Goal: Check status: Check status

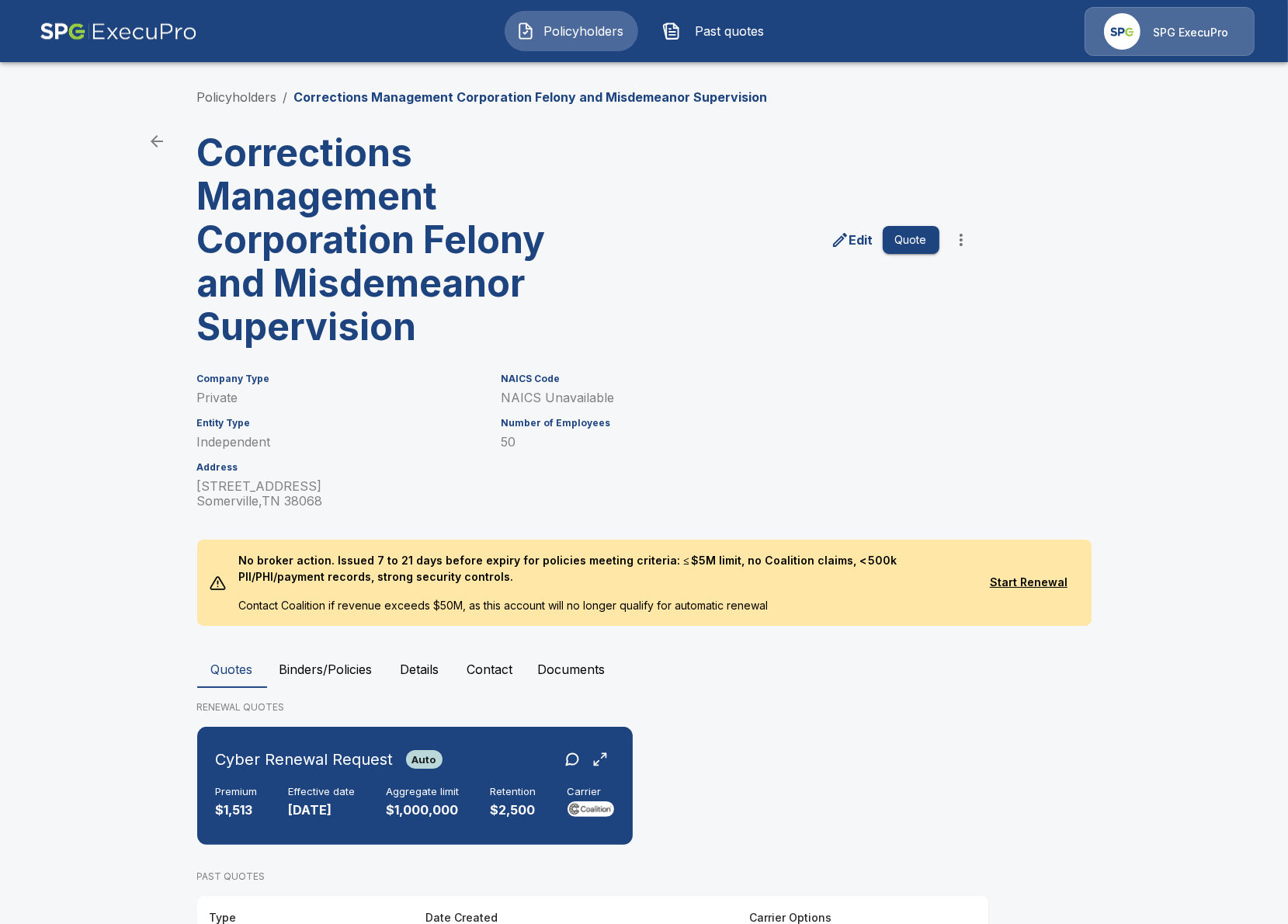
click at [72, 45] on img at bounding box center [118, 31] width 158 height 49
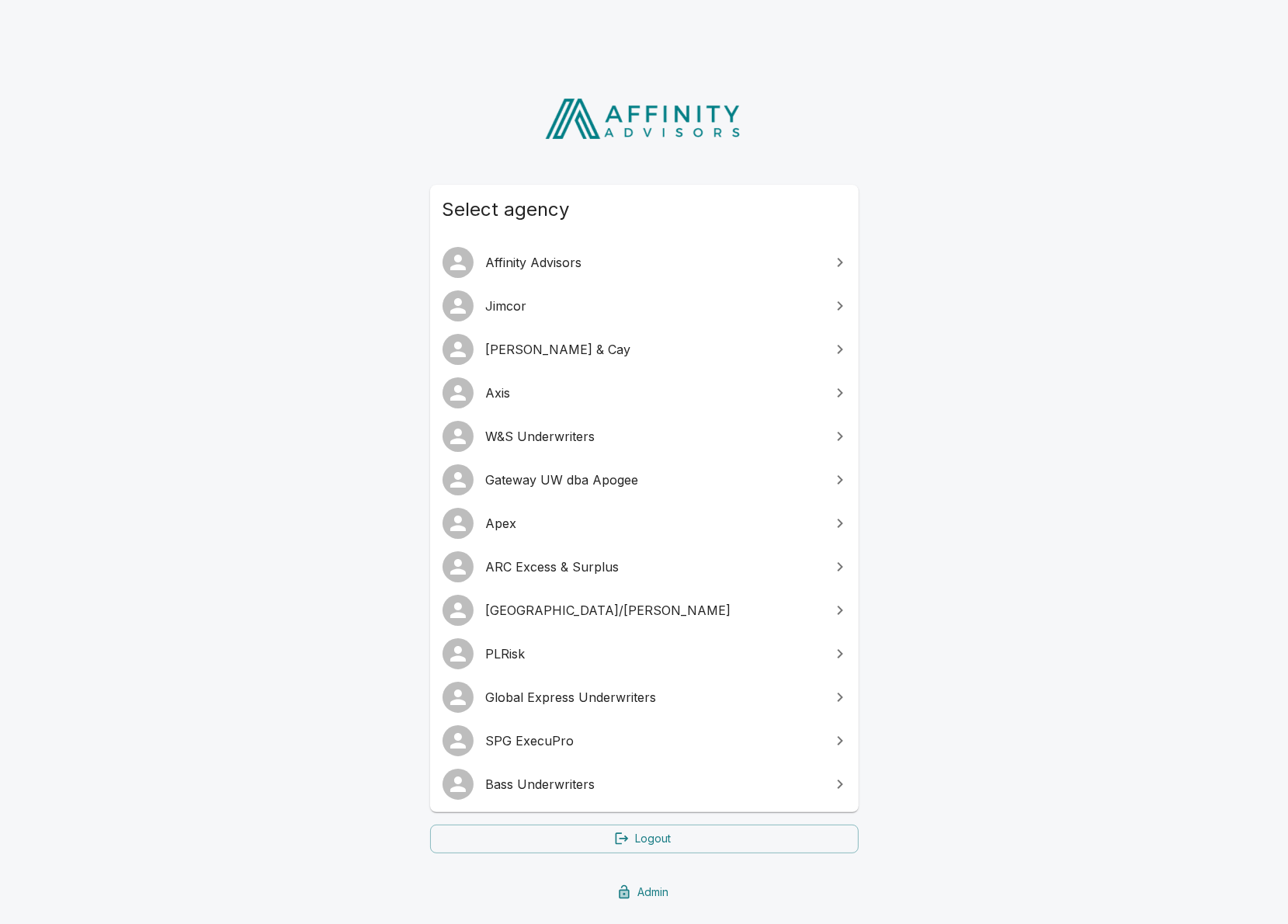
click at [595, 445] on link "W&S Underwriters" at bounding box center [644, 436] width 428 height 43
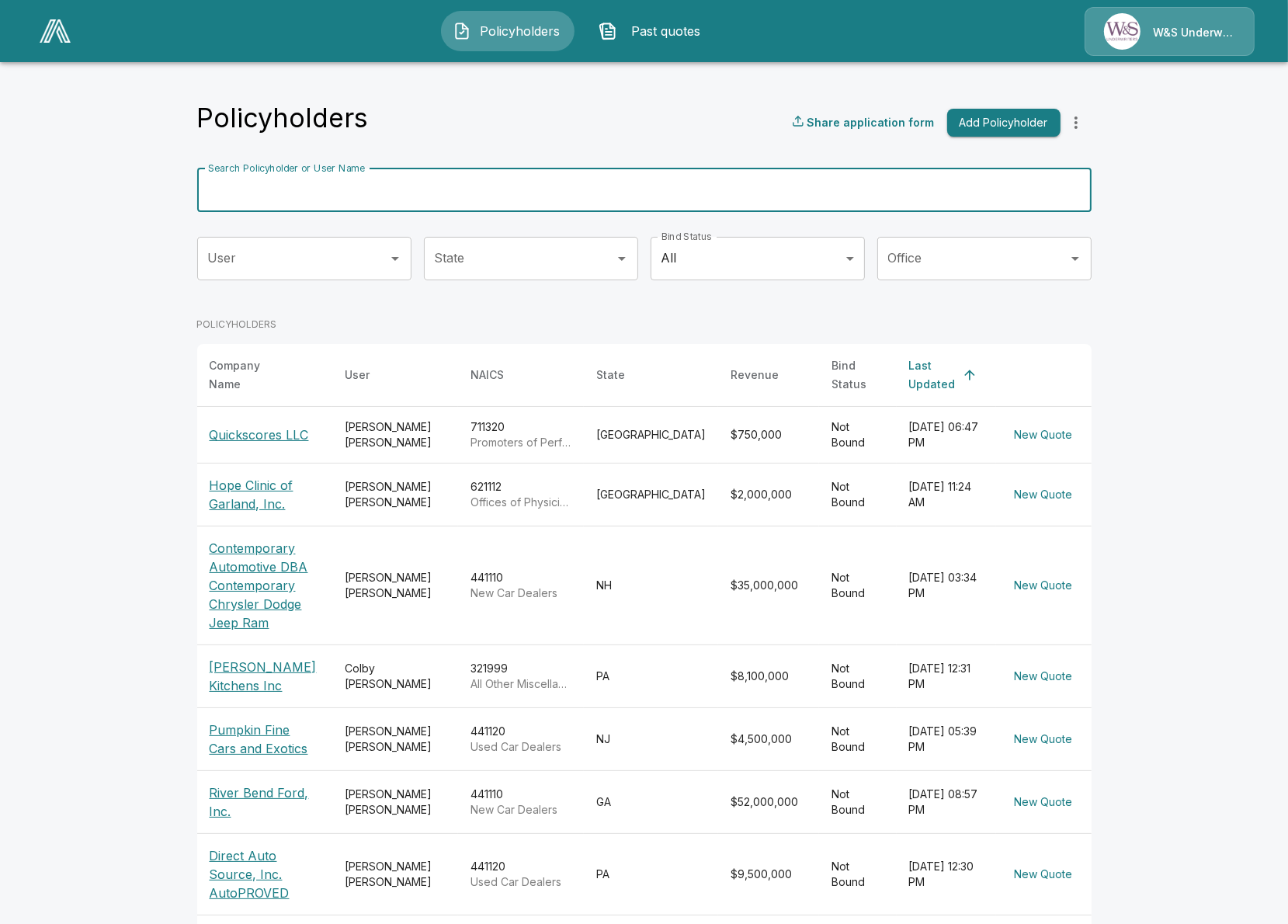
click at [534, 175] on input "Search Policyholder or User Name" at bounding box center [636, 190] width 877 height 43
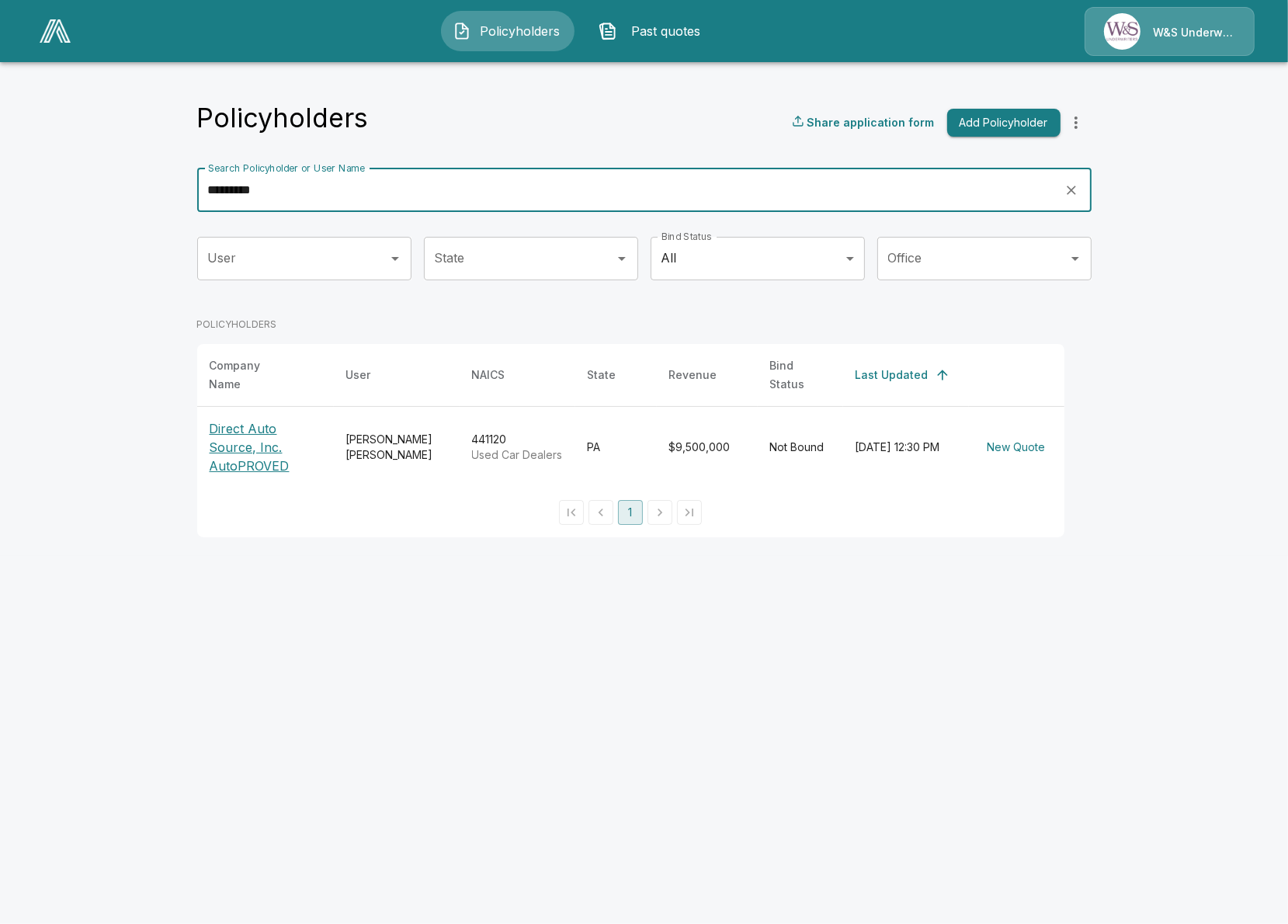
type input "*********"
click at [259, 460] on p "Direct Auto Source, Inc. AutoPROVED" at bounding box center [266, 447] width 112 height 56
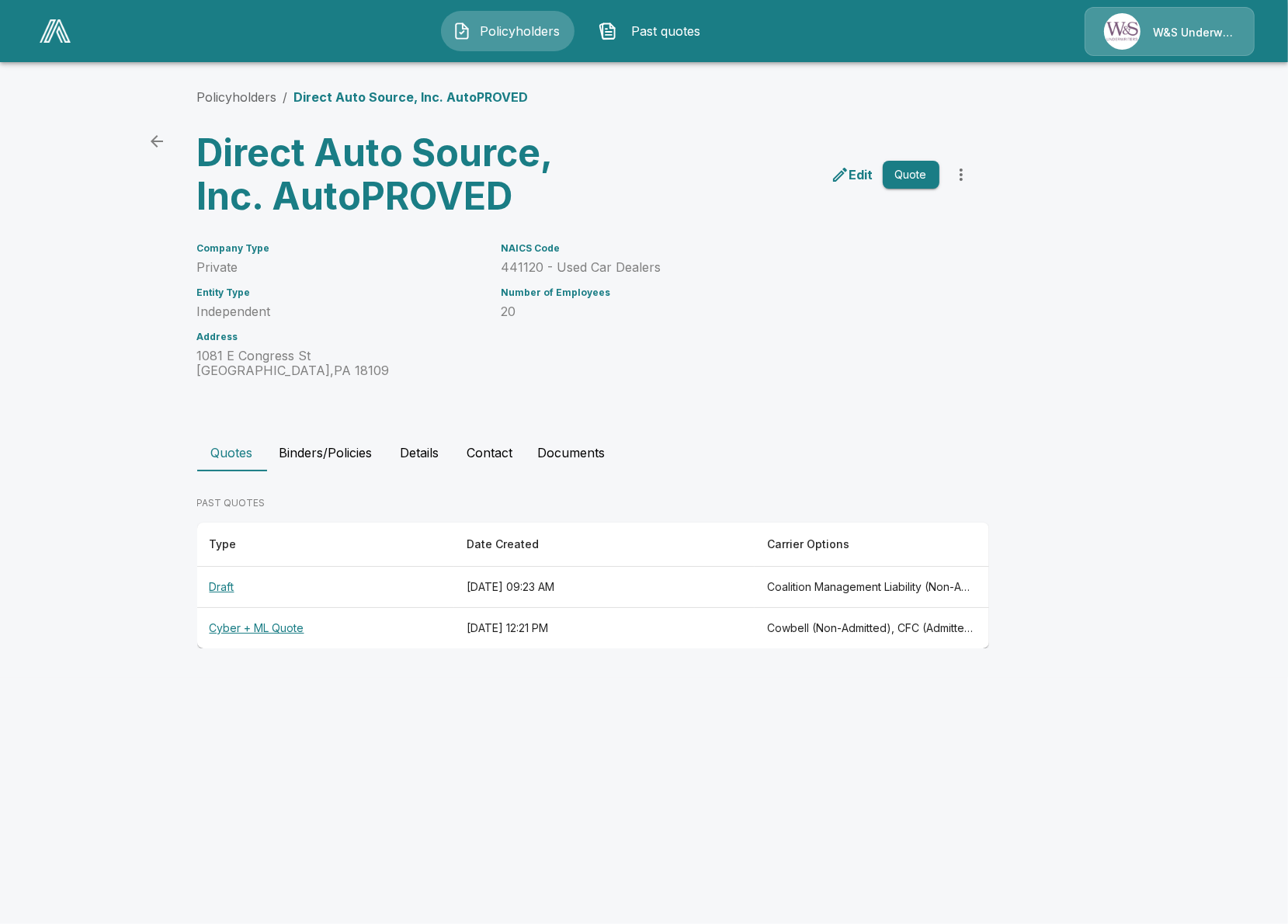
click at [702, 625] on th "[DATE] 12:21 PM" at bounding box center [605, 628] width 301 height 41
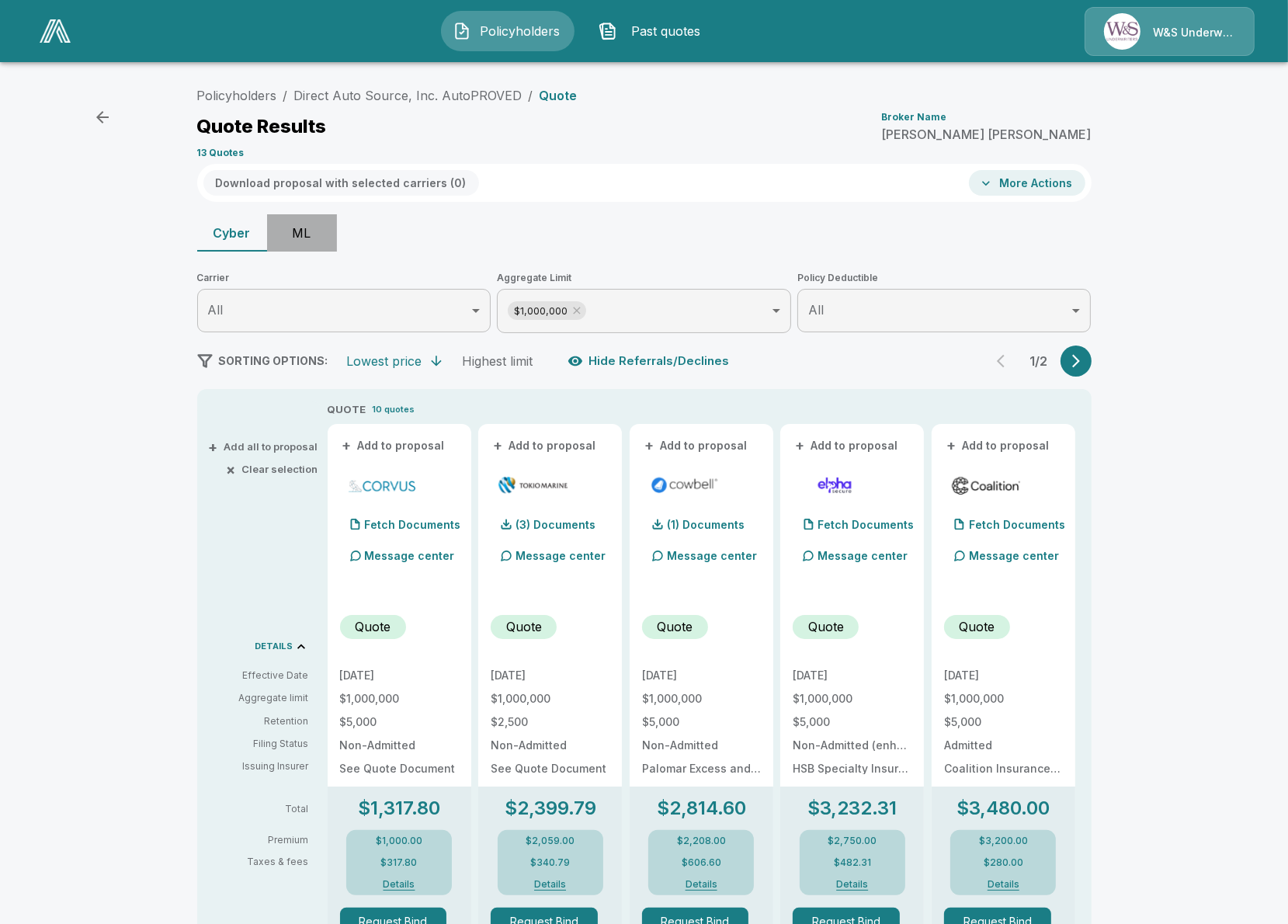
click at [304, 242] on button "ML" at bounding box center [302, 232] width 70 height 38
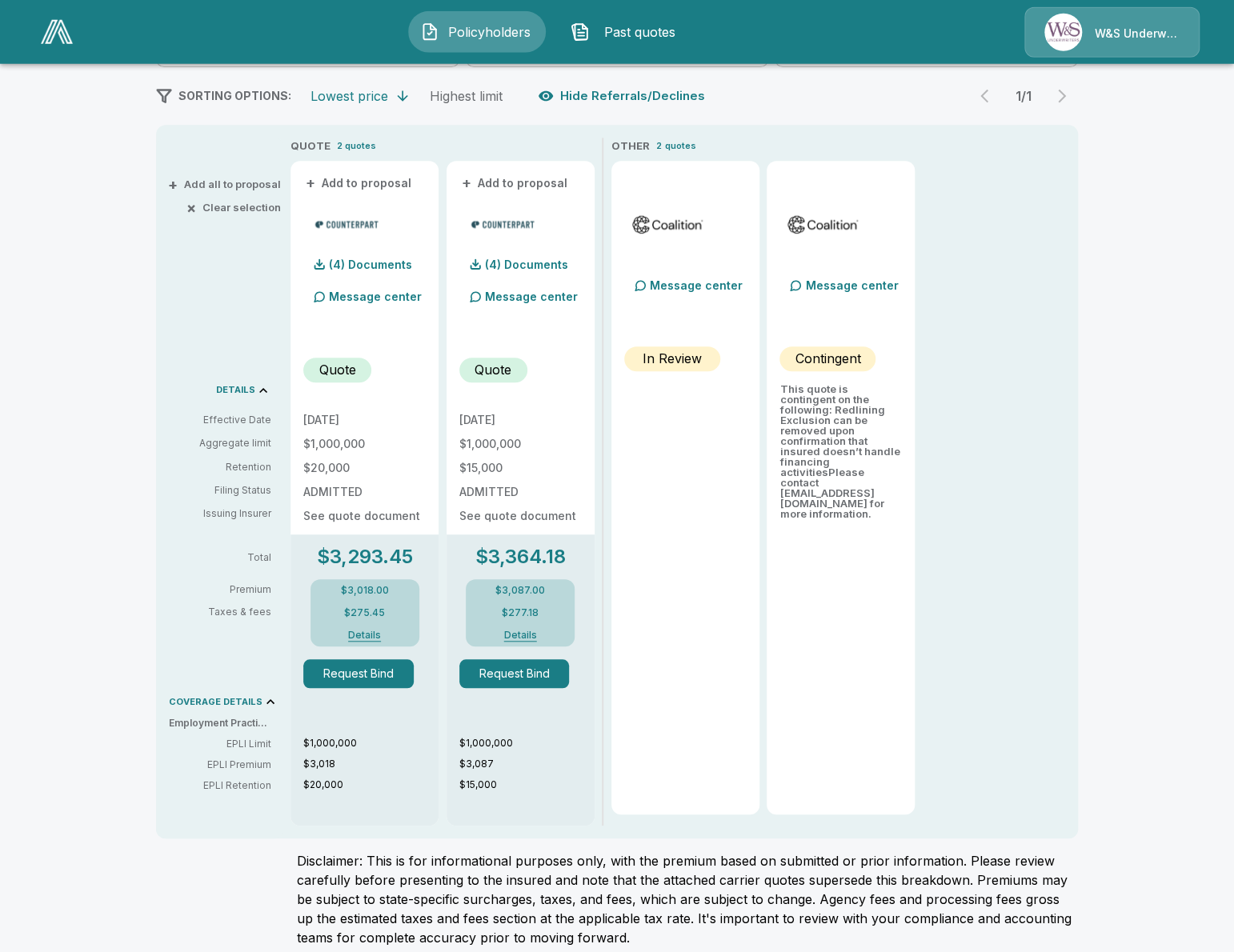
scroll to position [276, 0]
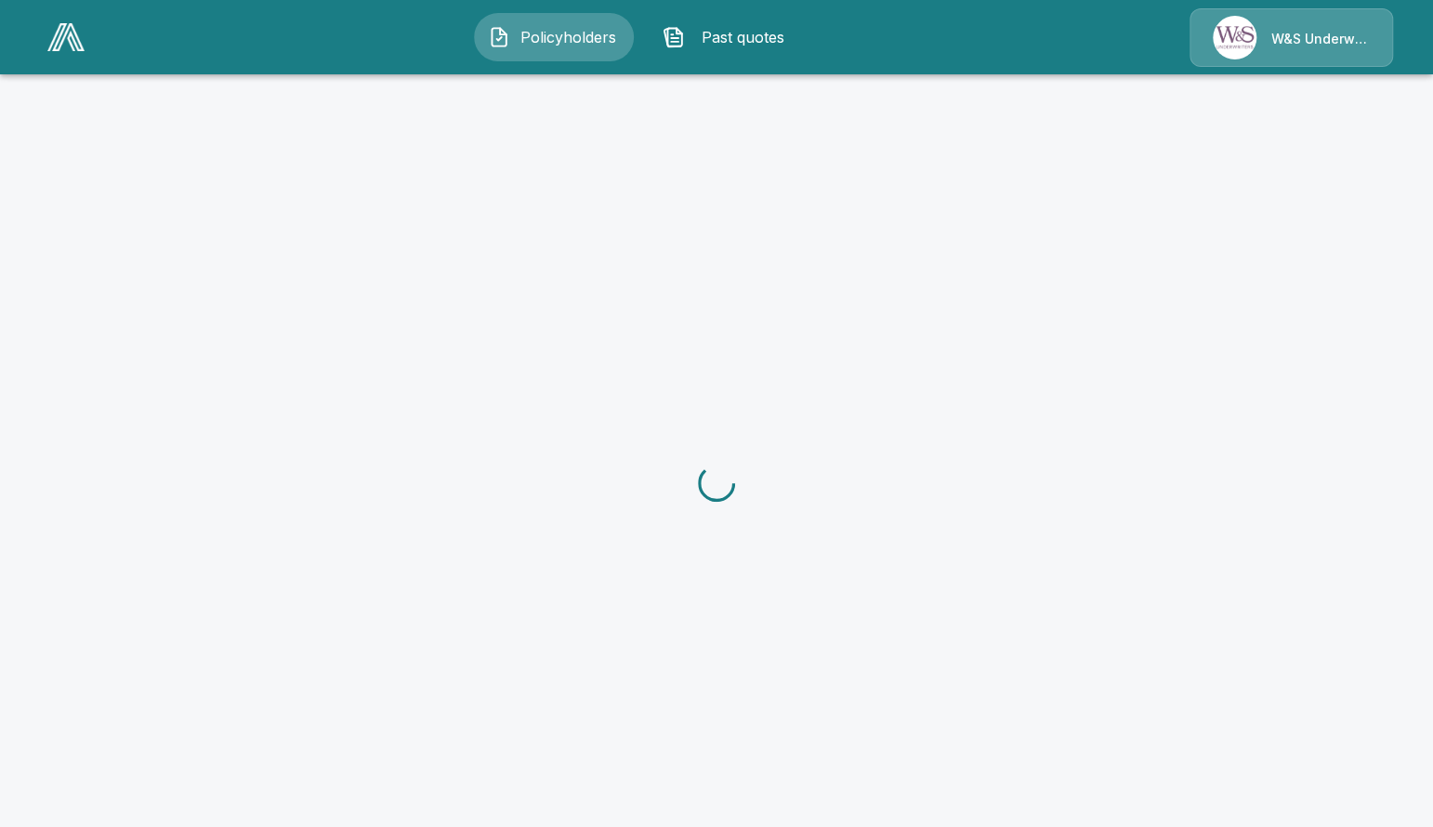
click at [527, 670] on div at bounding box center [716, 483] width 1433 height 827
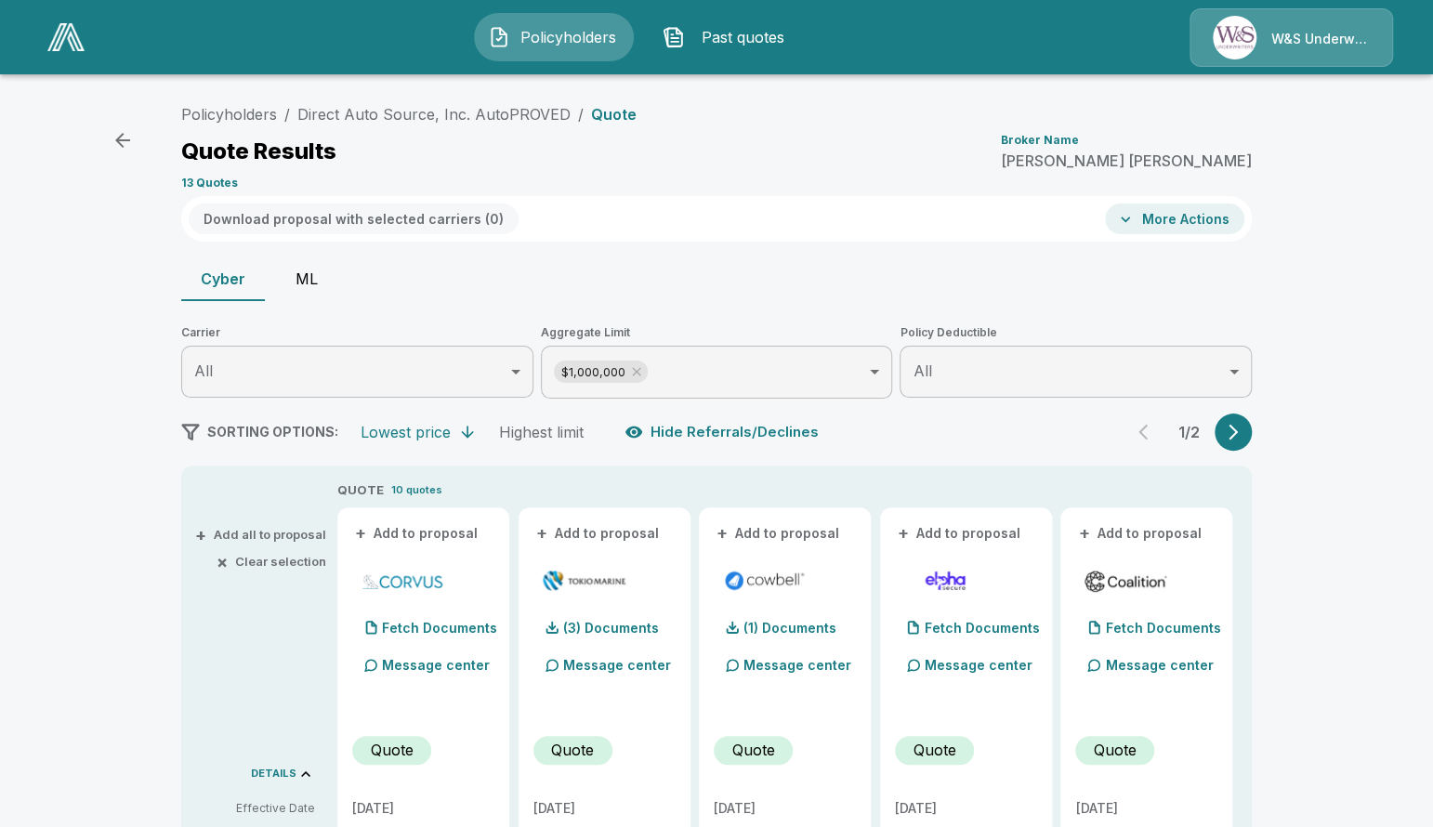
click at [298, 272] on button "ML" at bounding box center [307, 278] width 84 height 45
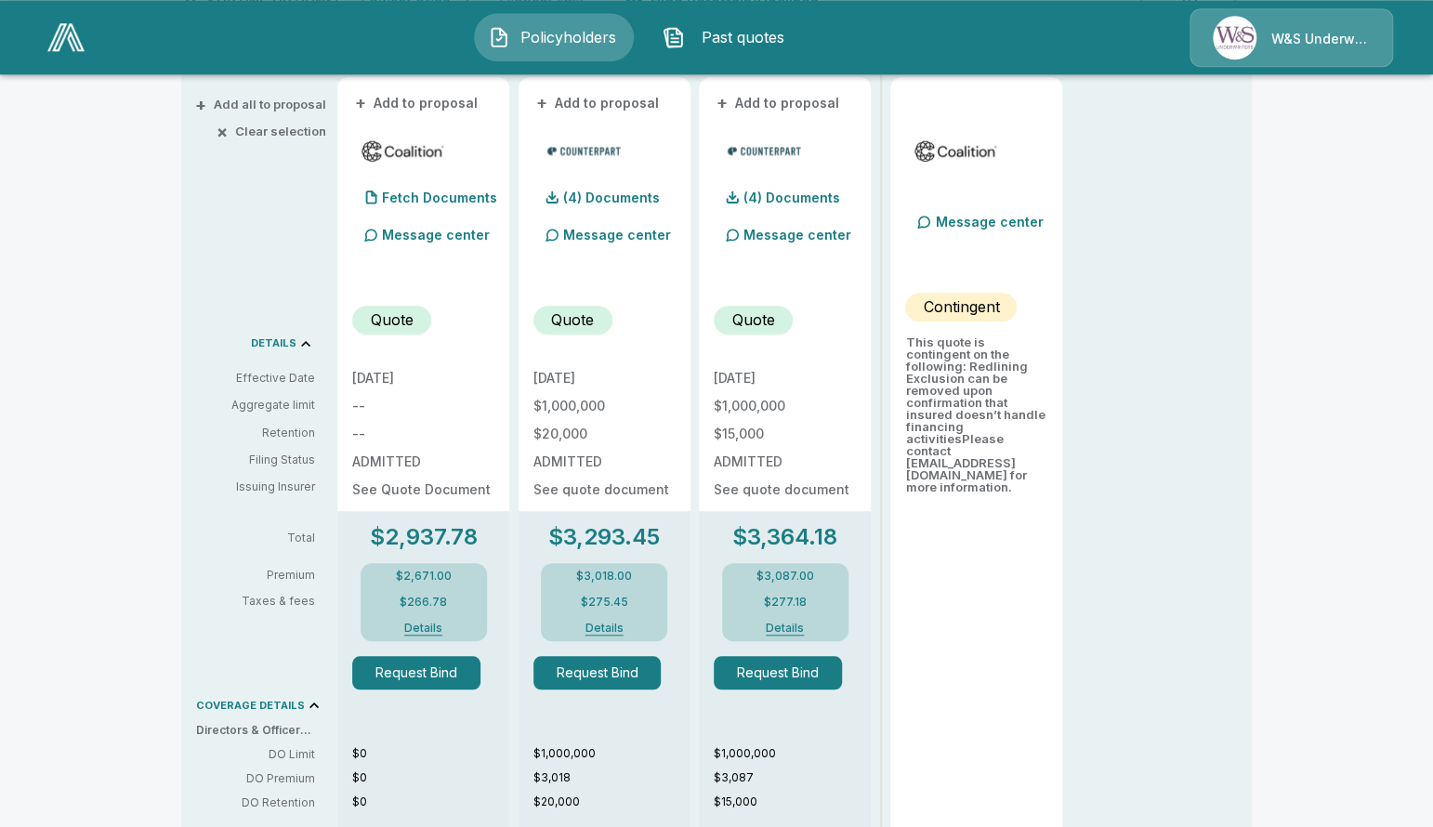
scroll to position [427, 0]
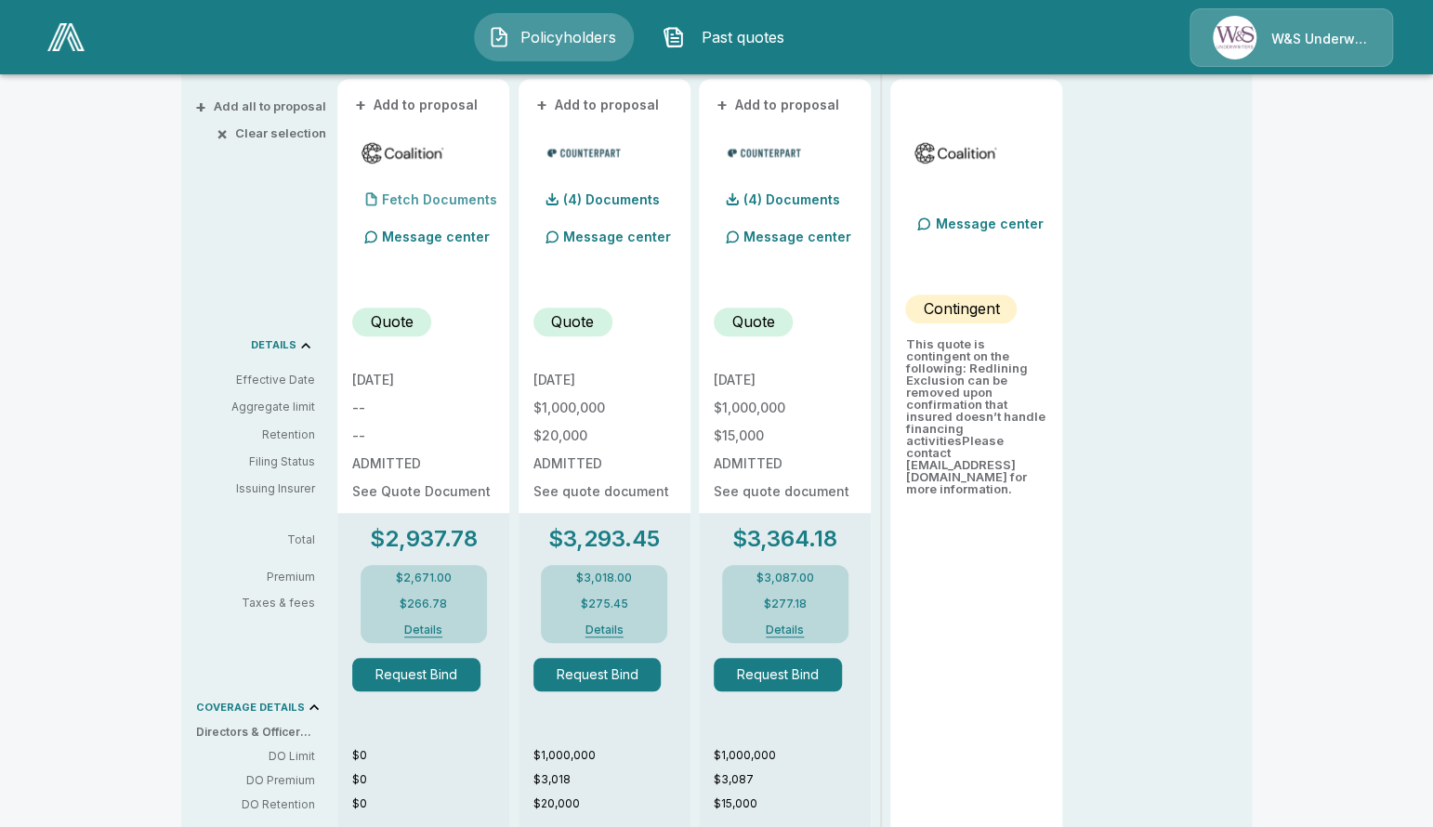
click at [410, 199] on p "Fetch Documents" at bounding box center [439, 199] width 115 height 13
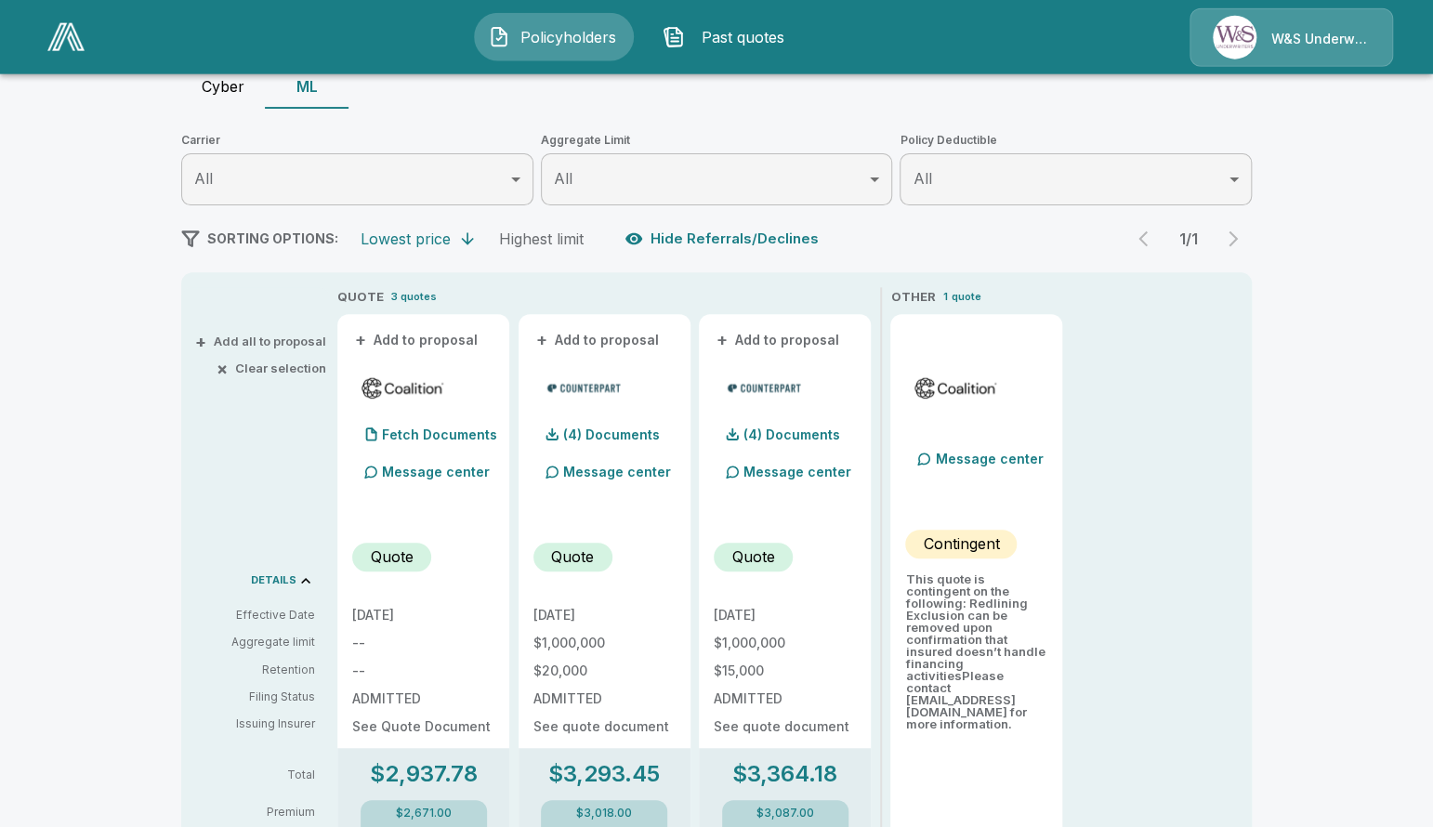
scroll to position [183, 0]
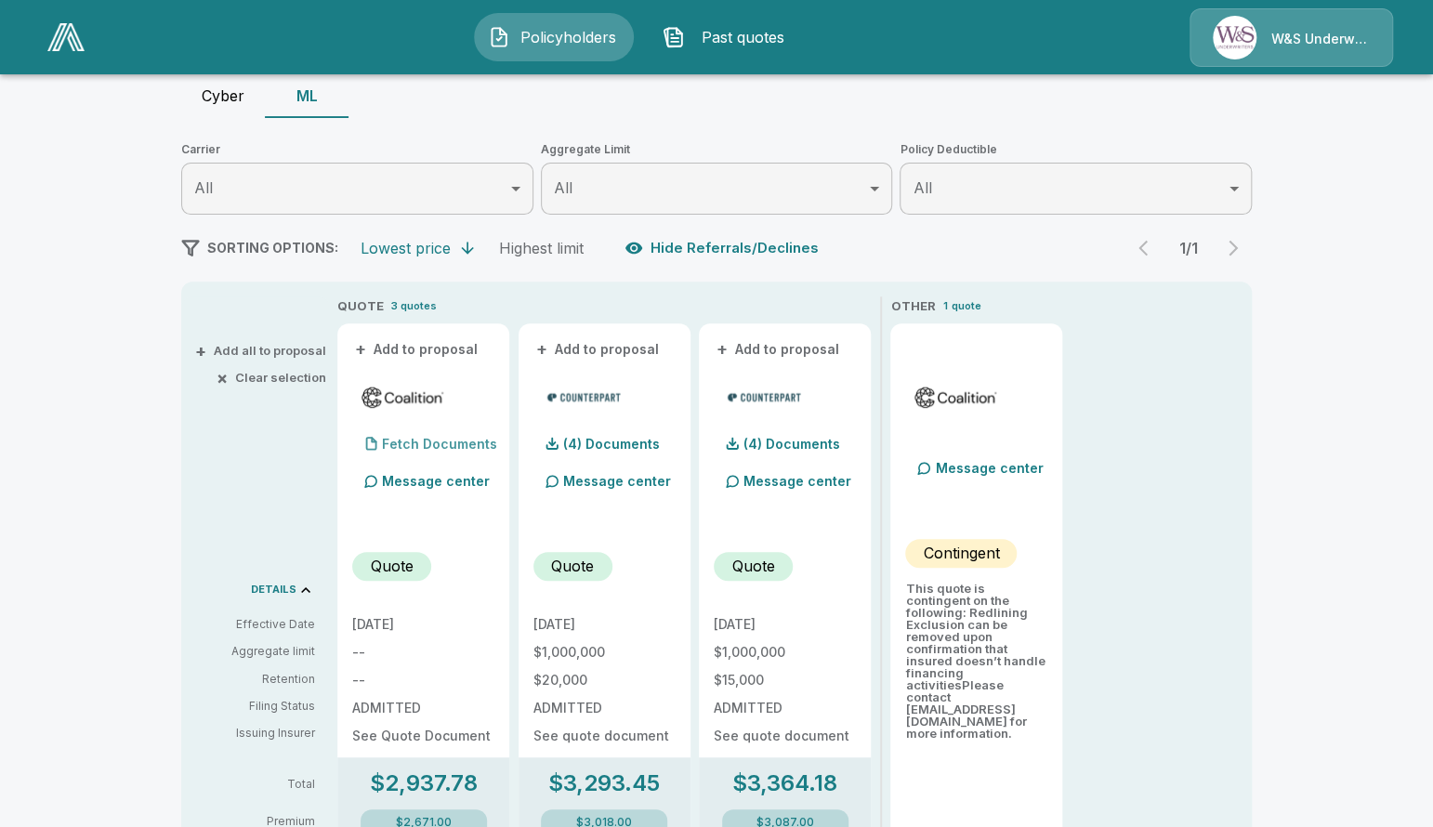
click at [382, 436] on div at bounding box center [370, 443] width 37 height 37
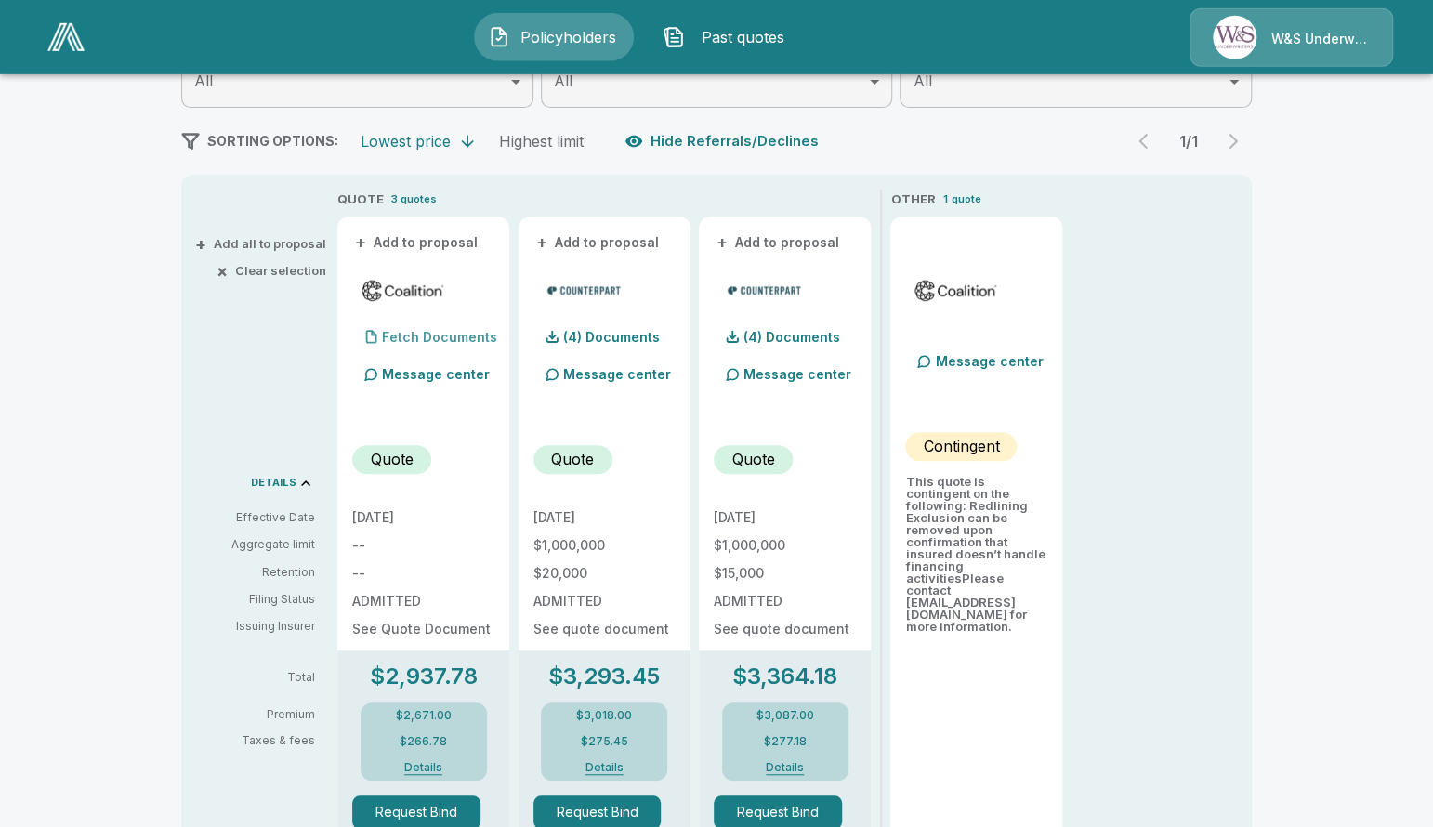
scroll to position [290, 0]
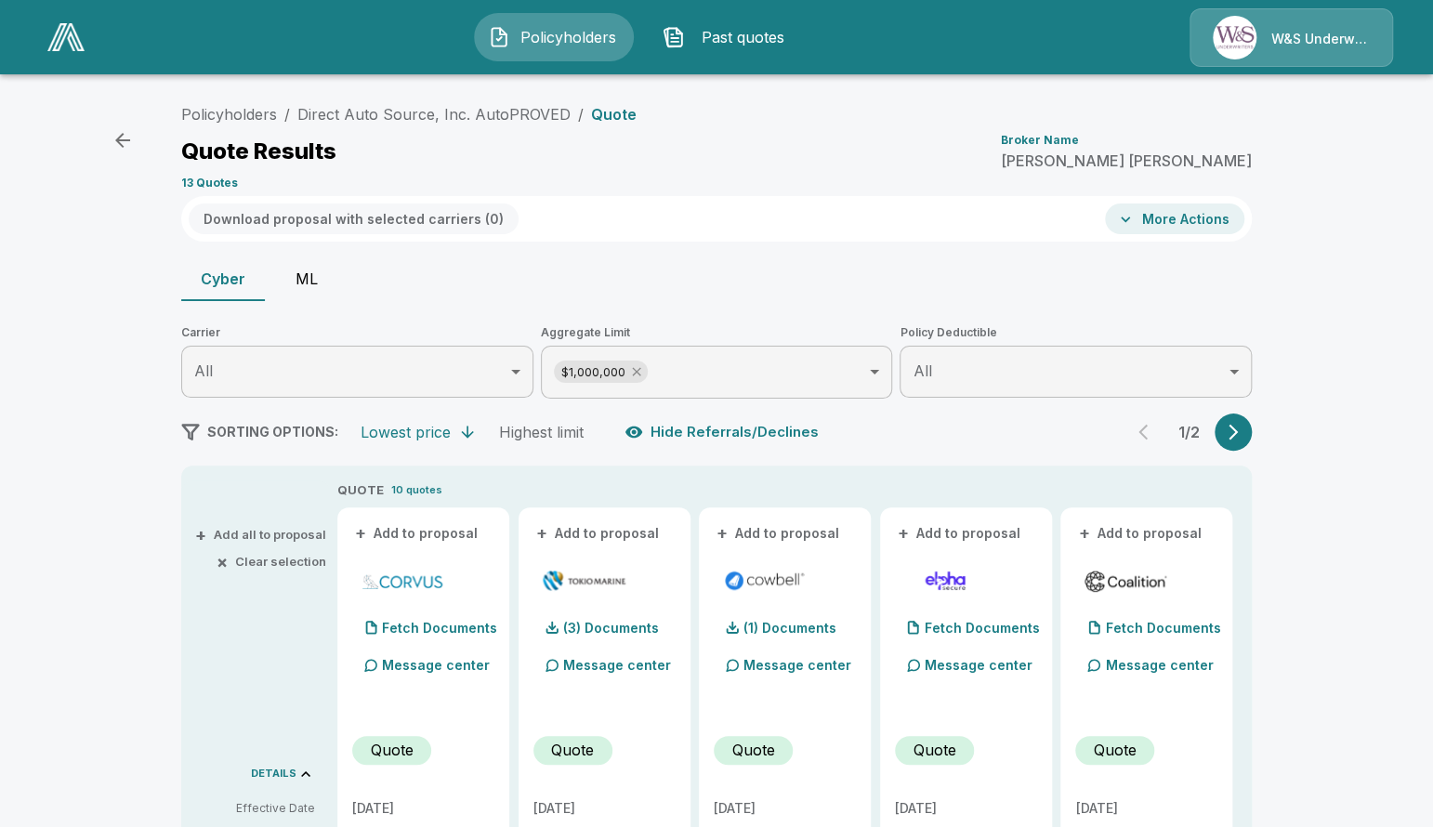
click at [641, 370] on icon at bounding box center [636, 371] width 15 height 15
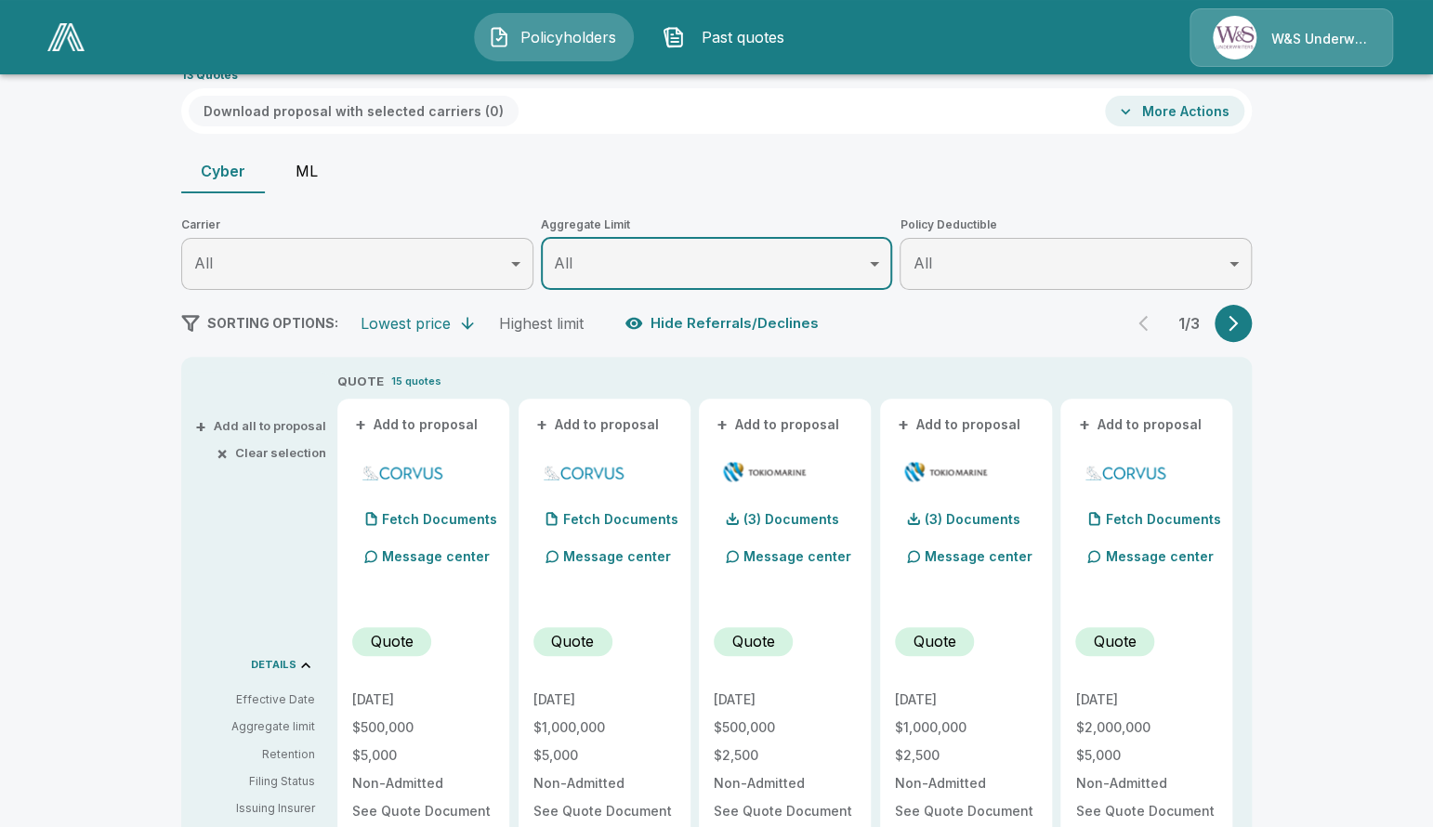
scroll to position [107, 0]
click at [1239, 324] on icon "button" at bounding box center [1233, 324] width 19 height 19
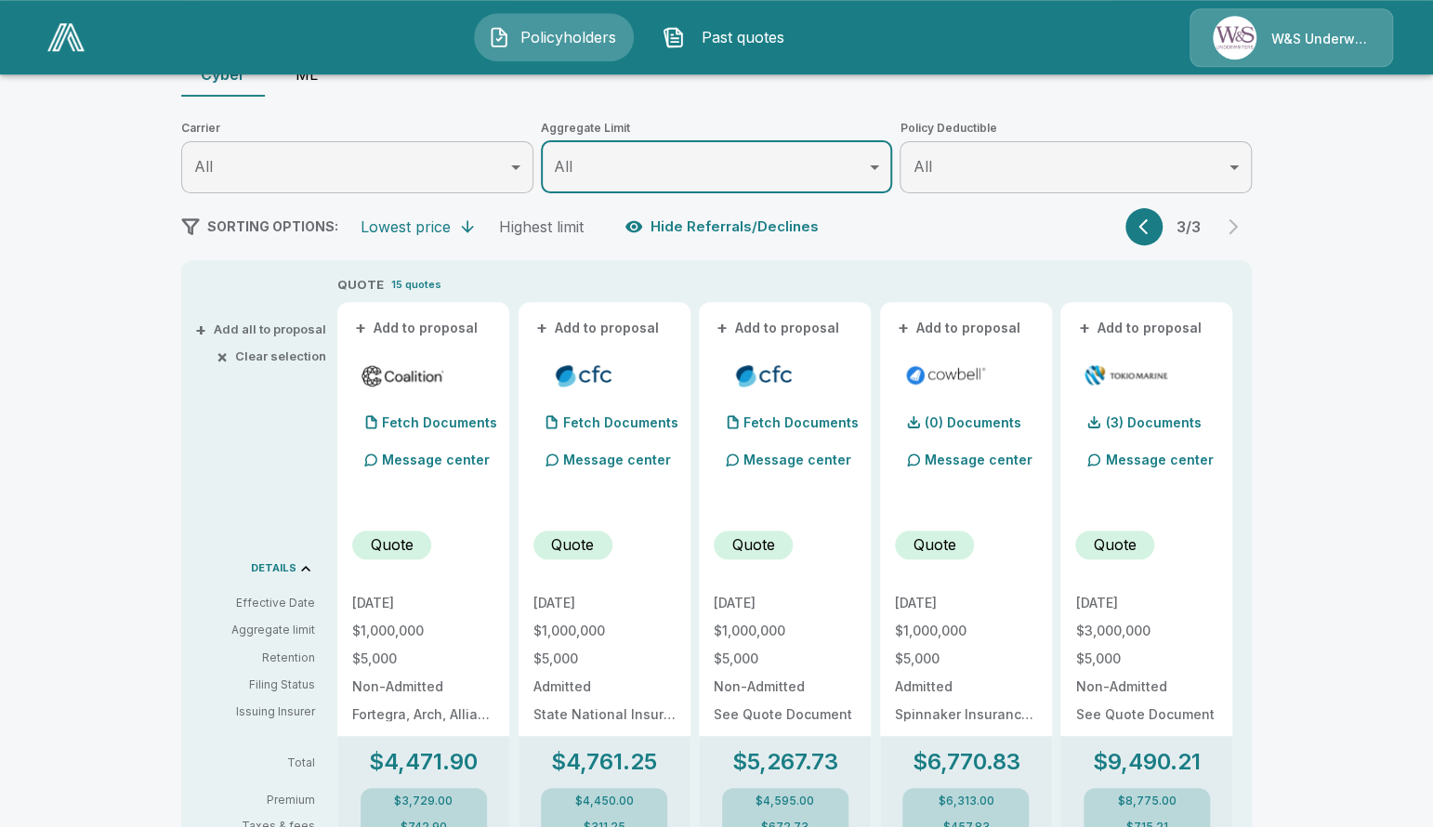
scroll to position [214, 0]
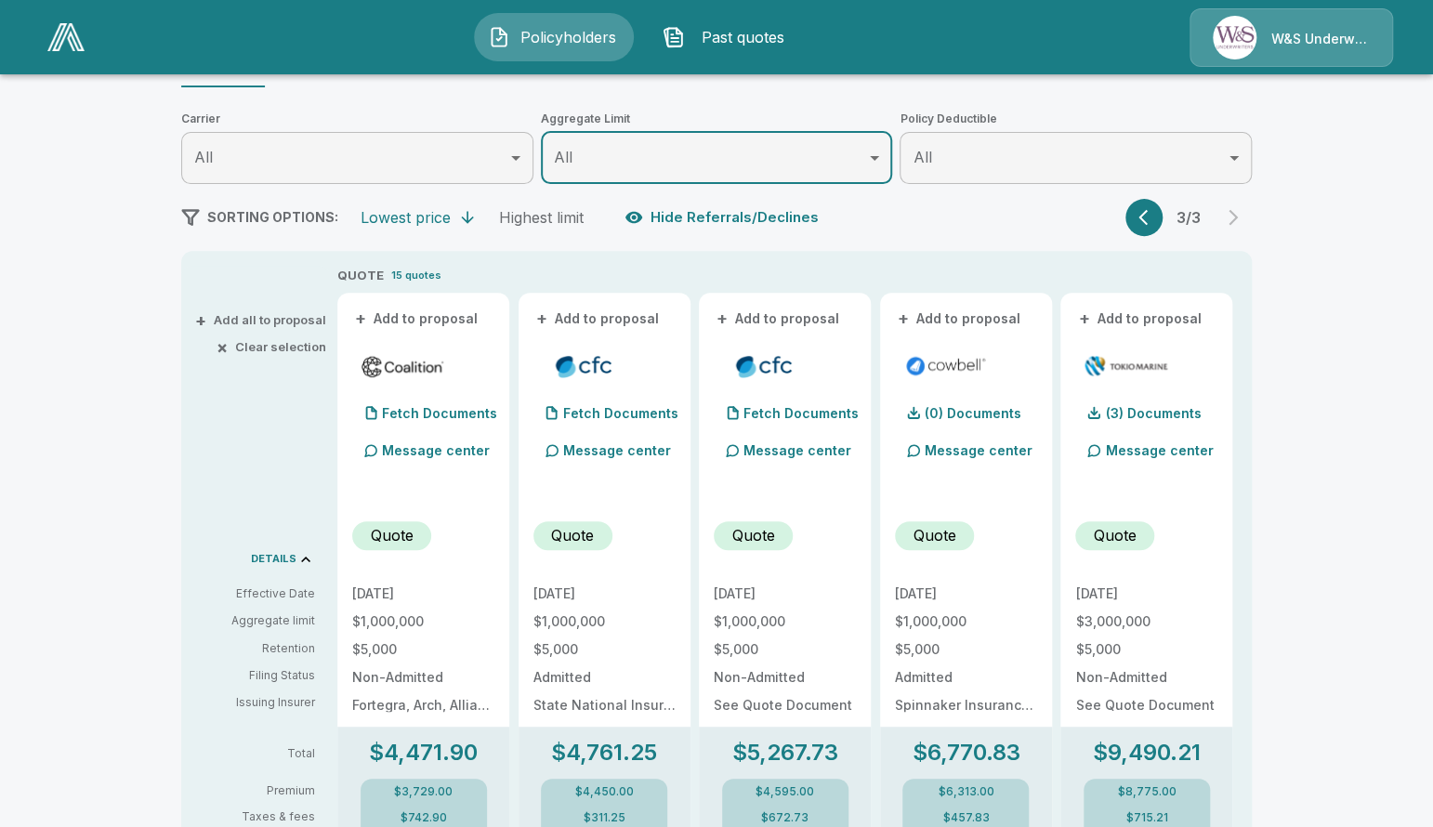
click at [1154, 224] on icon "button" at bounding box center [1147, 217] width 19 height 19
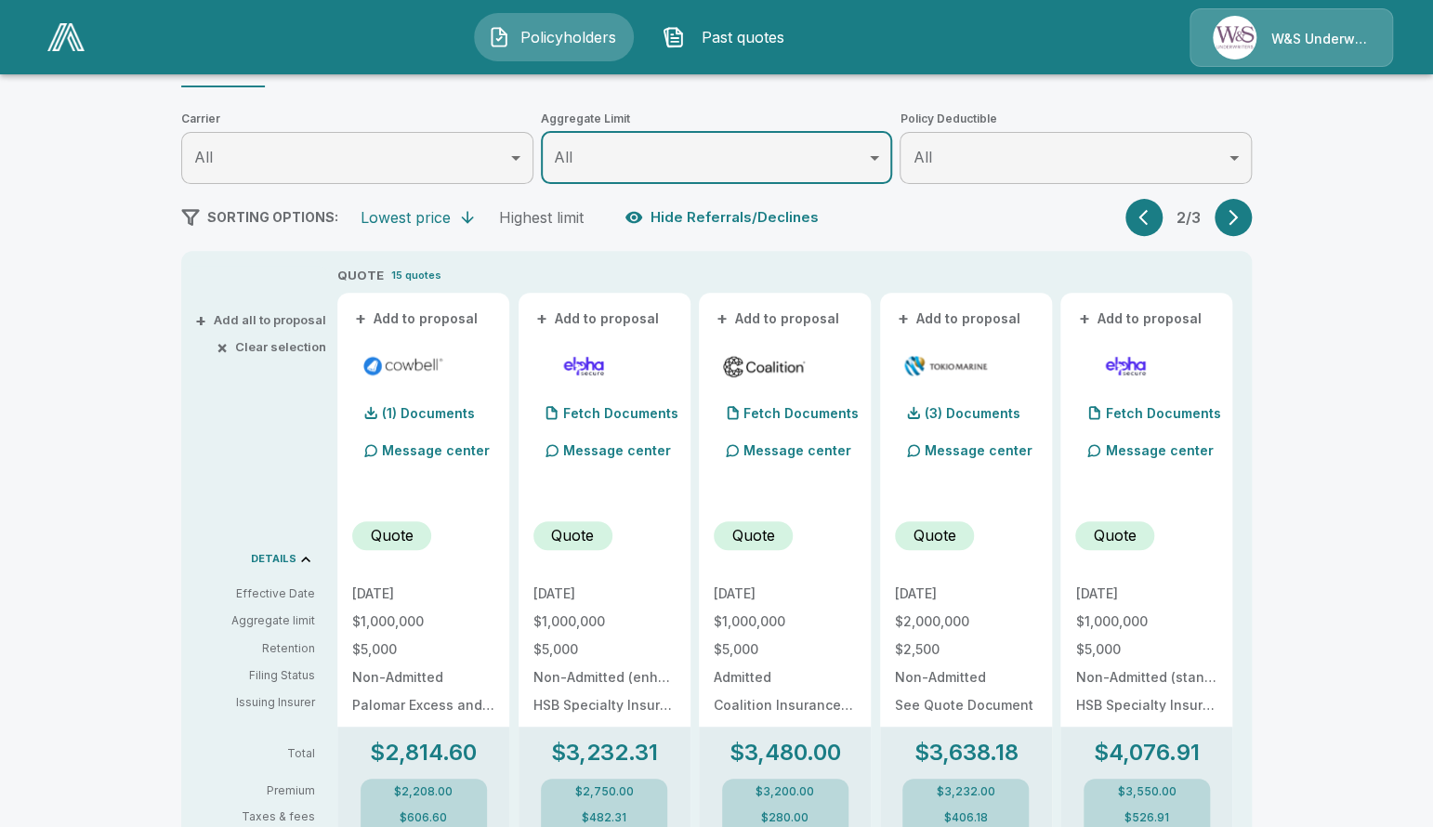
click at [1154, 224] on icon "button" at bounding box center [1147, 217] width 19 height 19
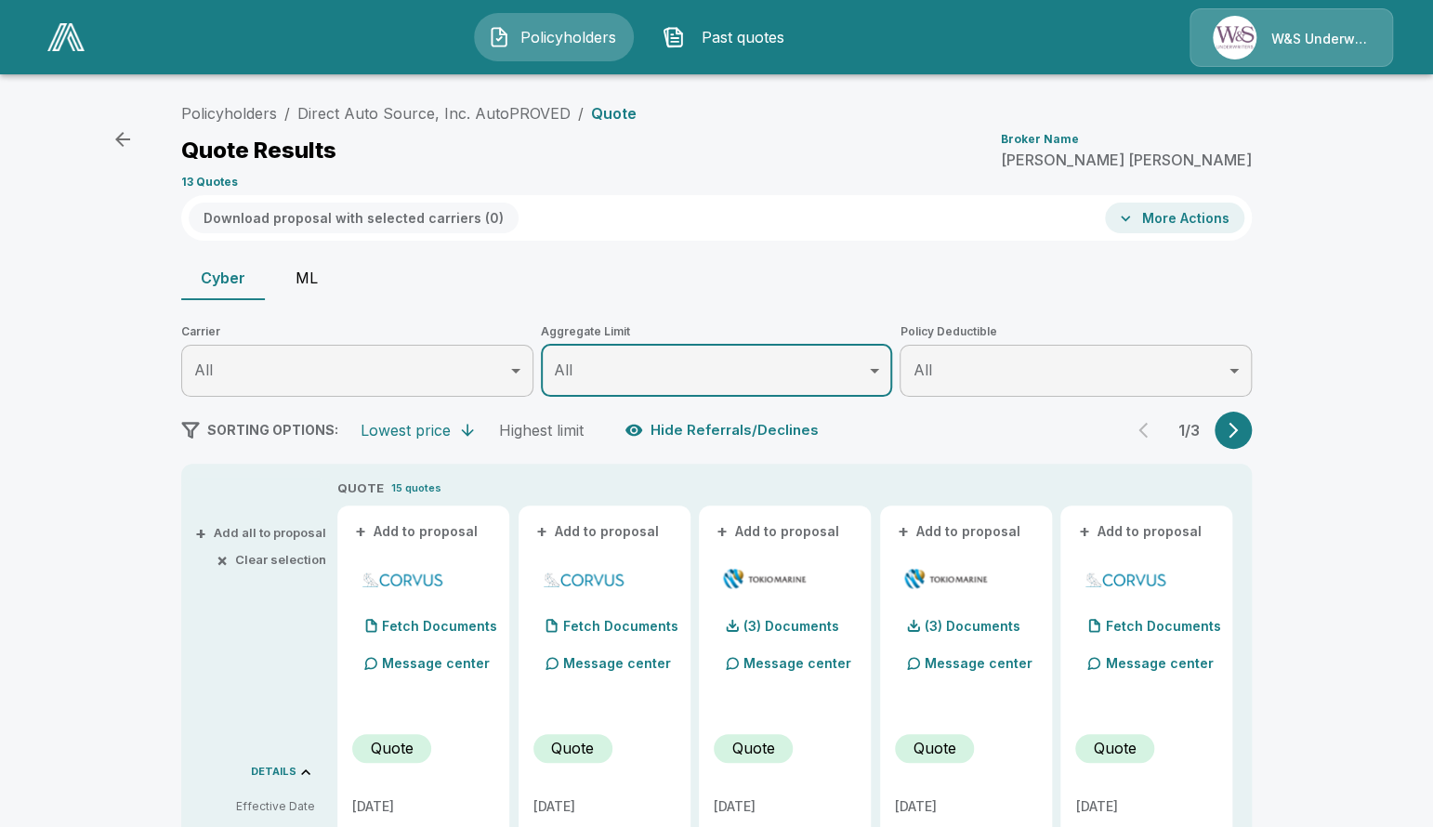
scroll to position [0, 0]
click at [331, 279] on button "ML" at bounding box center [307, 278] width 84 height 45
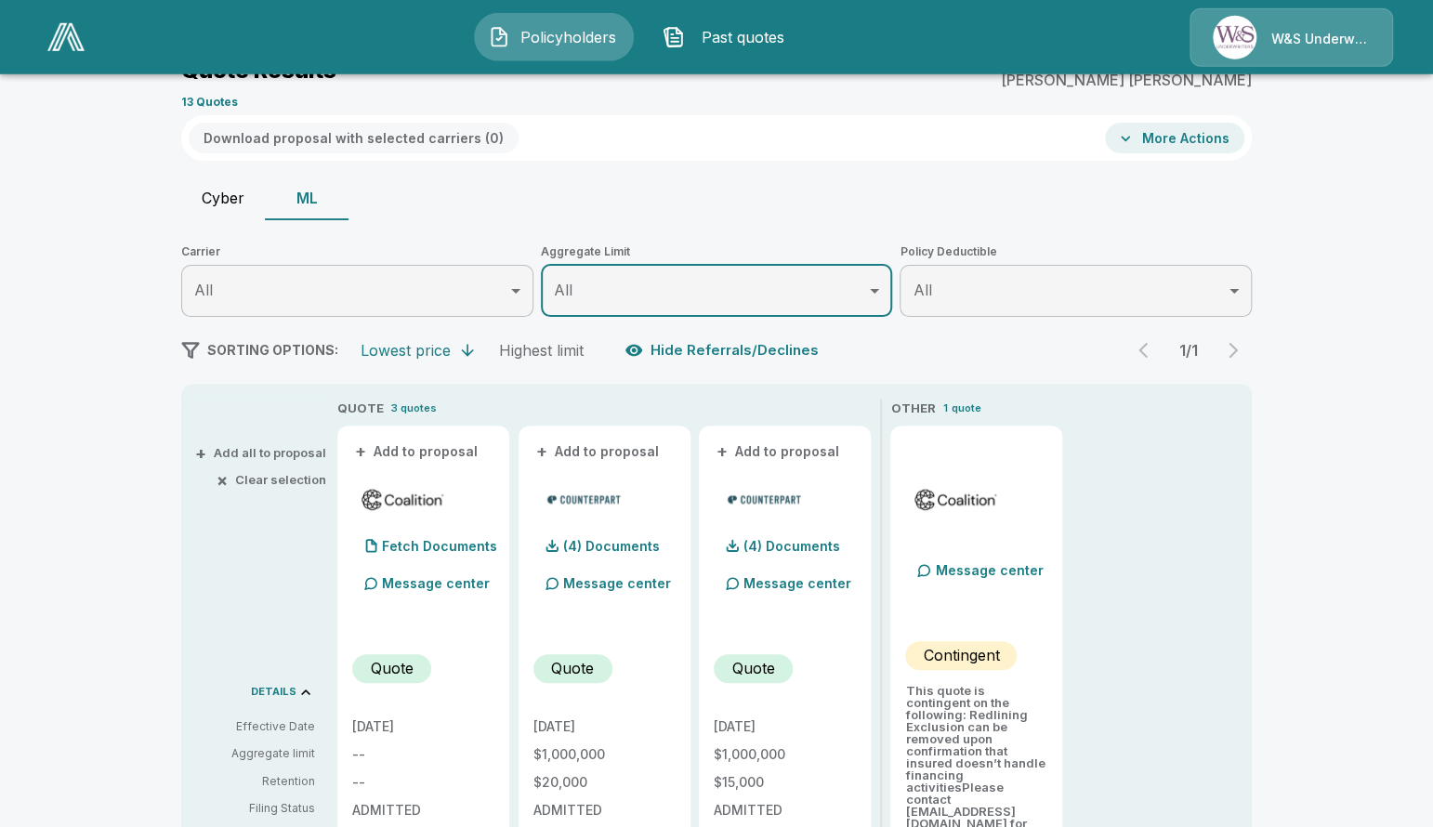
scroll to position [76, 0]
